Goal: Task Accomplishment & Management: Manage account settings

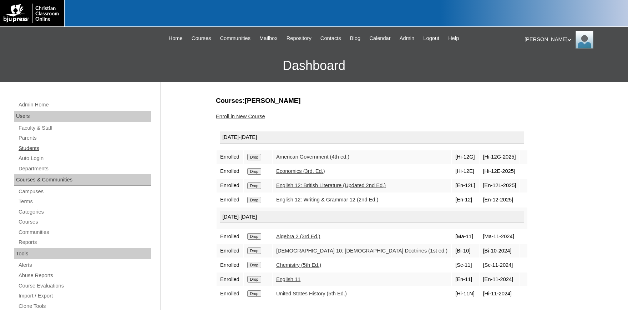
click at [35, 149] on link "Students" at bounding box center [84, 148] width 133 height 9
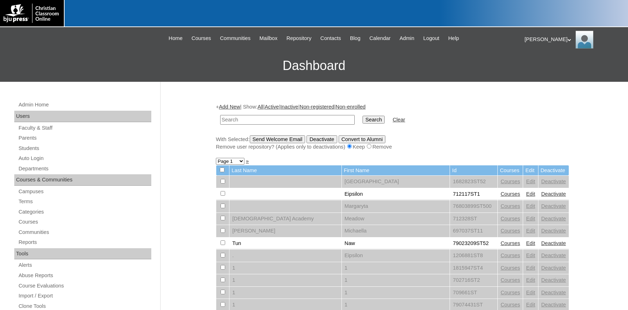
click at [262, 120] on input "text" at bounding box center [287, 120] width 134 height 10
type input "lexi@kingsview"
click at [362, 116] on input "Search" at bounding box center [373, 120] width 22 height 8
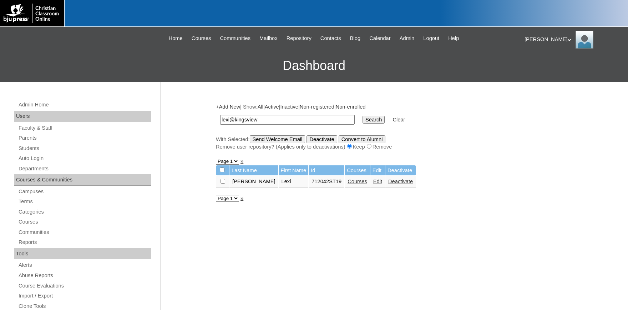
click at [373, 184] on link "Edit" at bounding box center [377, 181] width 9 height 6
click at [222, 183] on input "checkbox" at bounding box center [222, 181] width 5 height 5
checkbox input "true"
click at [290, 139] on input "Send Welcome Email" at bounding box center [278, 139] width 56 height 8
